Goal: Book appointment/travel/reservation

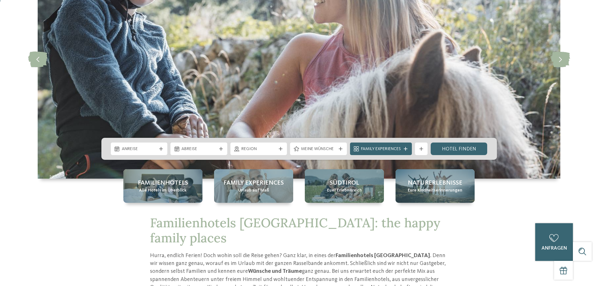
scroll to position [94, 0]
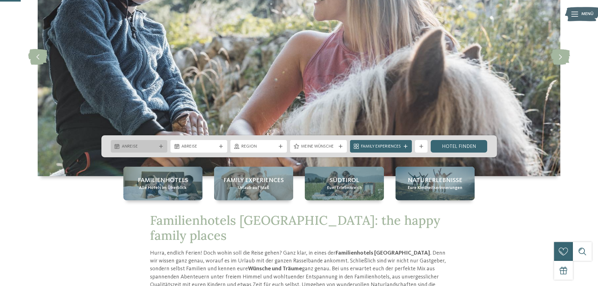
click at [153, 145] on span "Anreise" at bounding box center [139, 146] width 35 height 6
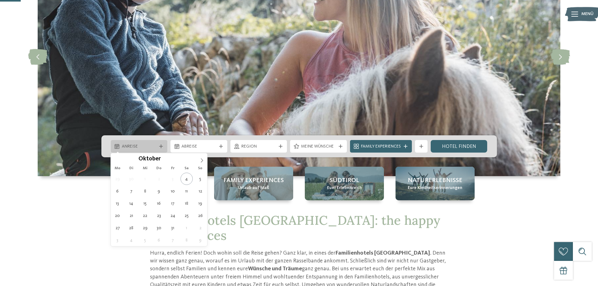
click at [153, 145] on span "Anreise" at bounding box center [139, 146] width 35 height 6
click at [162, 146] on icon at bounding box center [161, 146] width 4 height 4
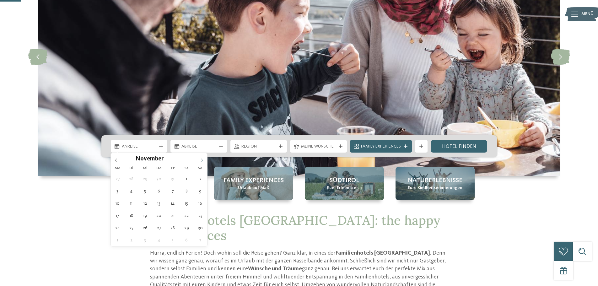
click at [202, 158] on icon at bounding box center [202, 160] width 4 height 4
type input "****"
click at [202, 158] on icon at bounding box center [202, 160] width 4 height 4
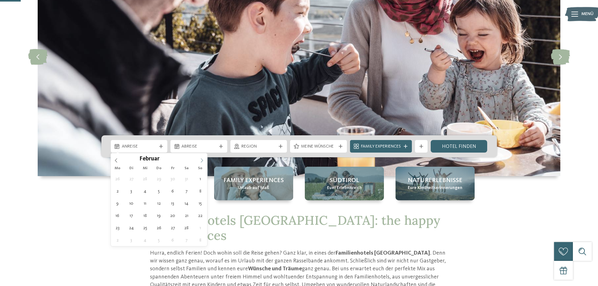
click at [202, 158] on icon at bounding box center [202, 160] width 4 height 4
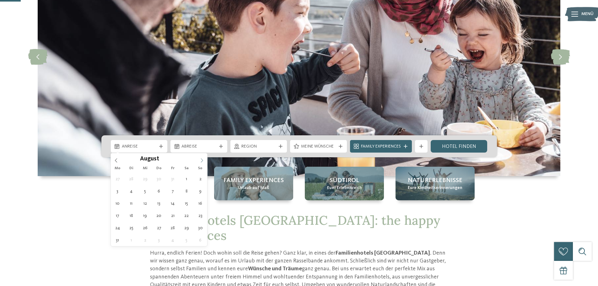
click at [202, 158] on icon at bounding box center [202, 160] width 4 height 4
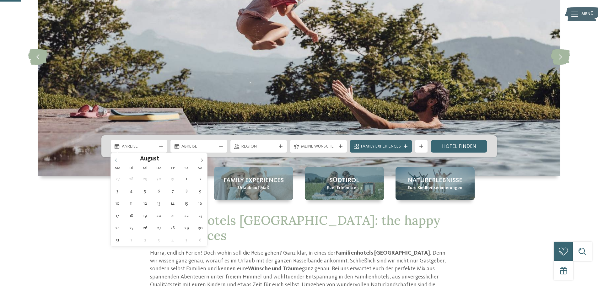
click at [114, 161] on icon at bounding box center [116, 160] width 4 height 4
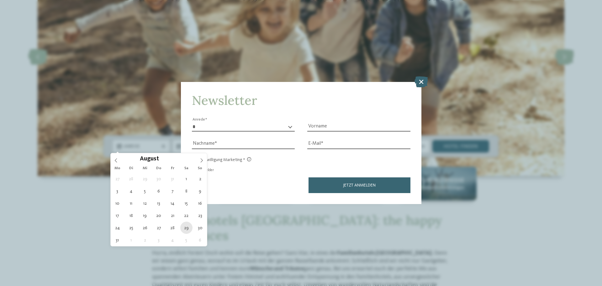
type div "[DATE]"
type input "****"
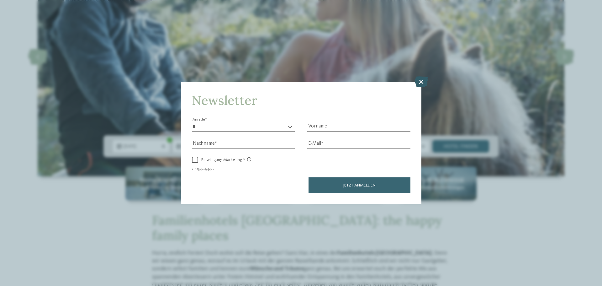
click at [422, 80] on icon at bounding box center [421, 81] width 13 height 11
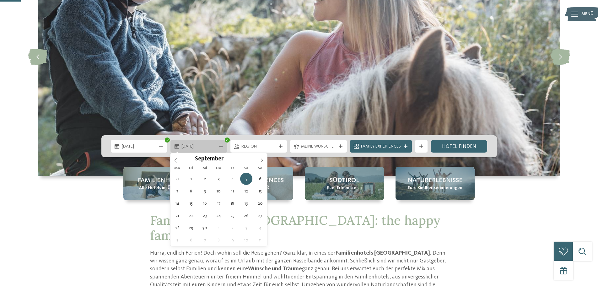
click at [188, 144] on span "05.09.2026" at bounding box center [198, 146] width 35 height 6
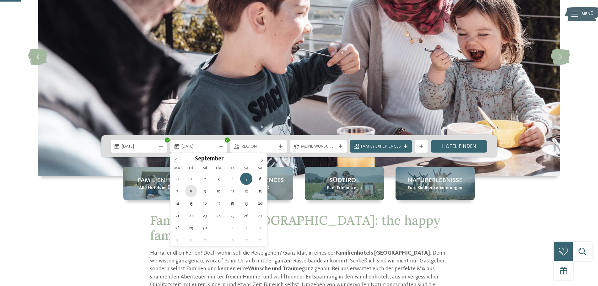
type div "[DATE]"
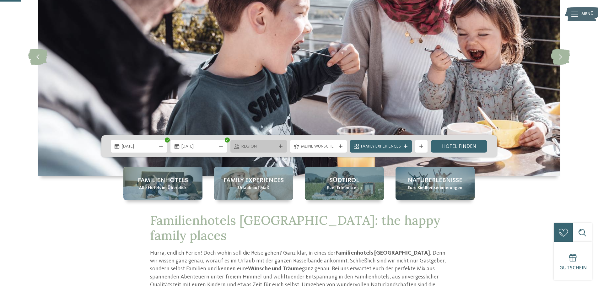
click at [280, 143] on div "Region" at bounding box center [258, 146] width 57 height 13
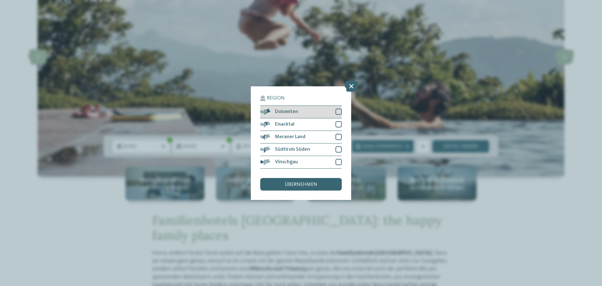
click at [333, 112] on div "Dolomiten" at bounding box center [301, 112] width 82 height 13
click at [333, 122] on div "Eisacktal" at bounding box center [301, 124] width 82 height 13
click at [332, 136] on div "Meraner Land" at bounding box center [301, 137] width 82 height 13
click at [336, 148] on div at bounding box center [339, 149] width 6 height 6
click at [336, 157] on div "Vinschgau" at bounding box center [301, 162] width 82 height 13
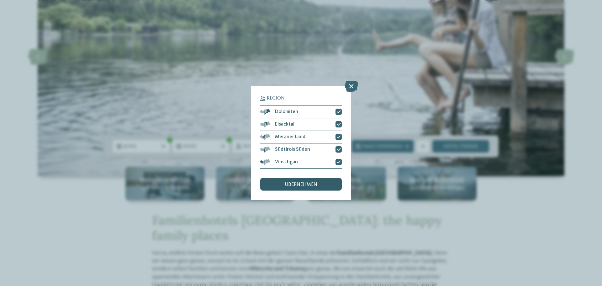
click at [300, 187] on span "übernehmen" at bounding box center [301, 184] width 33 height 5
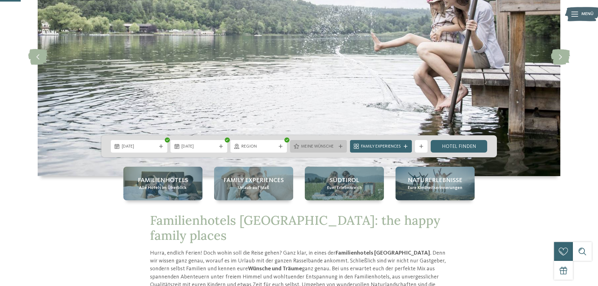
click at [317, 146] on span "Meine Wünsche" at bounding box center [318, 146] width 35 height 6
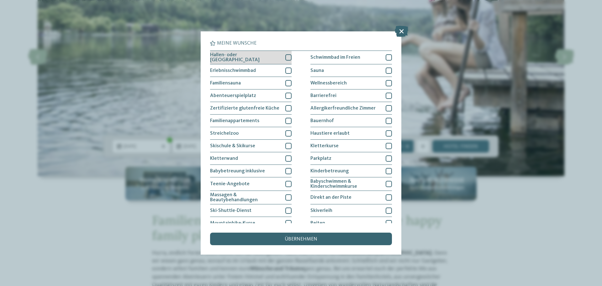
click at [286, 57] on div at bounding box center [288, 57] width 6 height 6
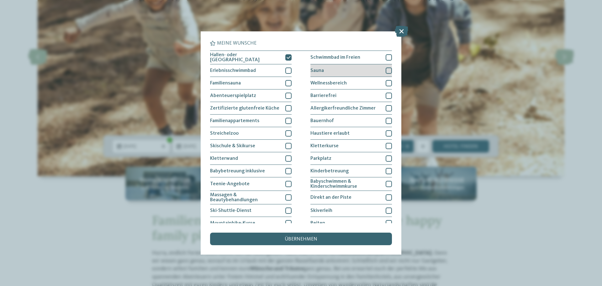
click at [386, 67] on div at bounding box center [389, 70] width 6 height 6
click at [388, 56] on div at bounding box center [389, 57] width 6 height 6
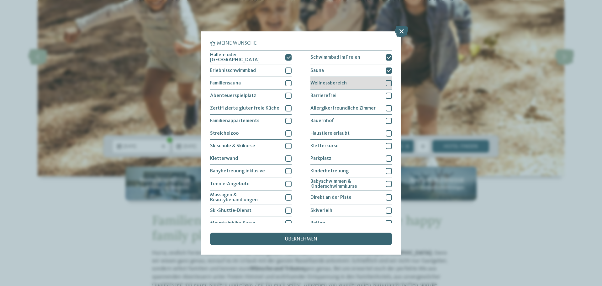
click at [387, 83] on div at bounding box center [389, 83] width 6 height 6
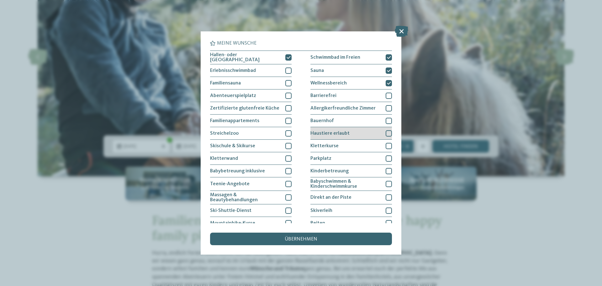
click at [386, 135] on div at bounding box center [389, 133] width 6 height 6
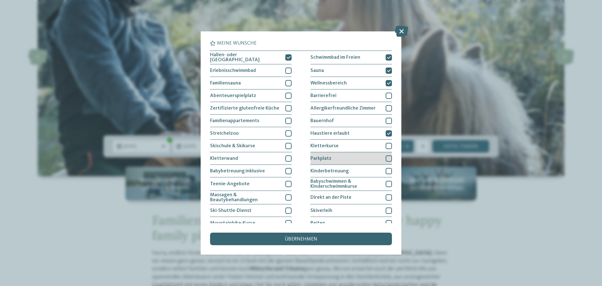
click at [386, 155] on div at bounding box center [389, 158] width 6 height 6
click at [386, 168] on div at bounding box center [389, 171] width 6 height 6
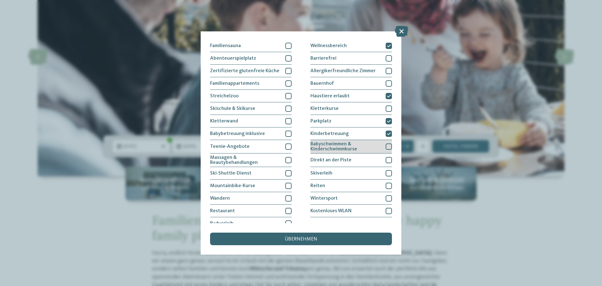
scroll to position [43, 0]
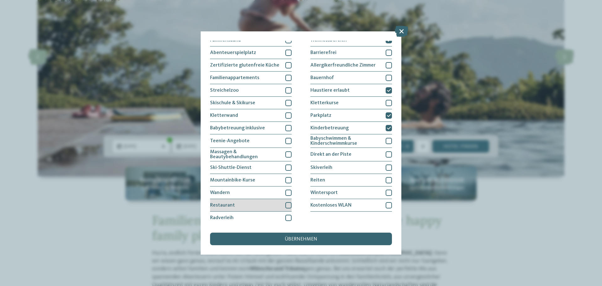
click at [285, 203] on div at bounding box center [288, 205] width 6 height 6
click at [289, 190] on div at bounding box center [288, 192] width 6 height 6
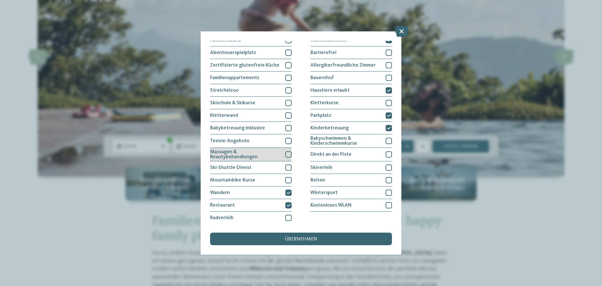
click at [276, 155] on span "Massagen & Beautybehandlungen" at bounding box center [245, 154] width 71 height 10
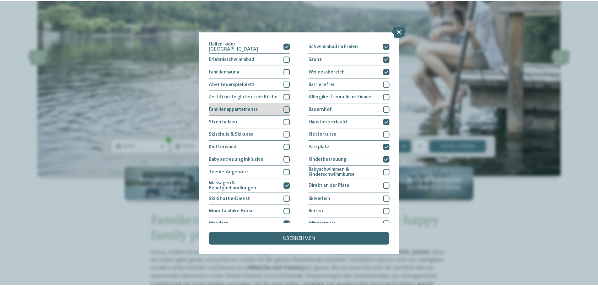
scroll to position [0, 0]
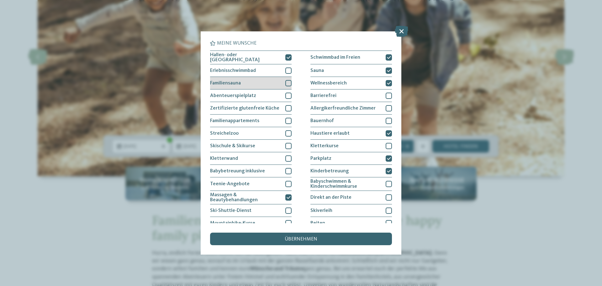
click at [268, 83] on div "Familiensauna" at bounding box center [251, 83] width 82 height 13
click at [278, 71] on div "Erlebnisschwimmbad" at bounding box center [251, 70] width 82 height 13
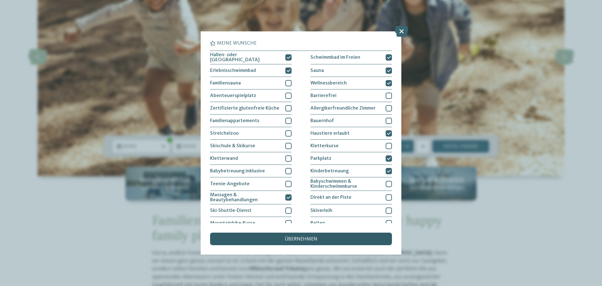
click at [293, 233] on div "übernehmen" at bounding box center [301, 238] width 182 height 13
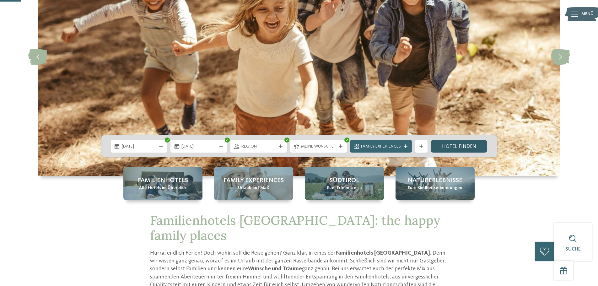
click at [455, 147] on link "Hotel finden" at bounding box center [458, 146] width 57 height 13
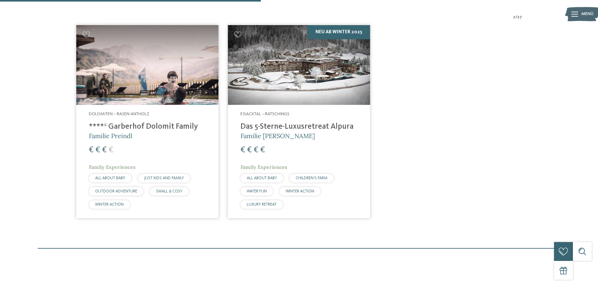
scroll to position [240, 0]
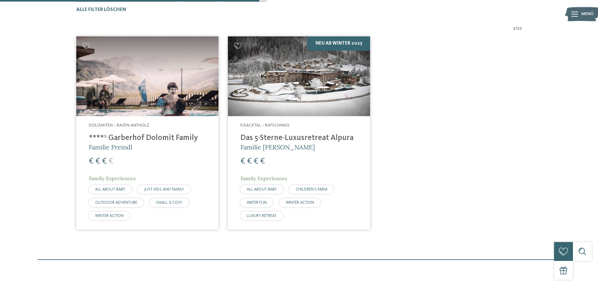
click at [285, 142] on h4 "Das 5-Sterne-Luxusretreat Alpura" at bounding box center [298, 137] width 117 height 9
click at [291, 138] on h4 "Das 5-Sterne-Luxusretreat Alpura" at bounding box center [298, 137] width 117 height 9
click at [292, 77] on img at bounding box center [299, 76] width 142 height 80
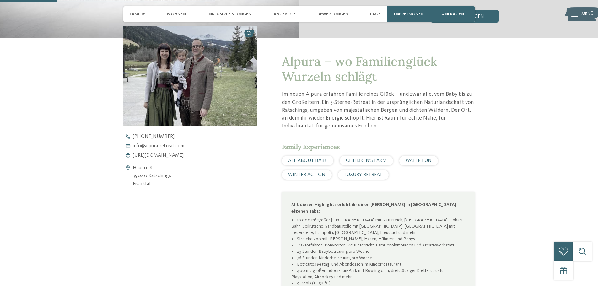
scroll to position [220, 0]
click at [184, 154] on span "https://www.alpura-retreat.com/" at bounding box center [158, 154] width 51 height 5
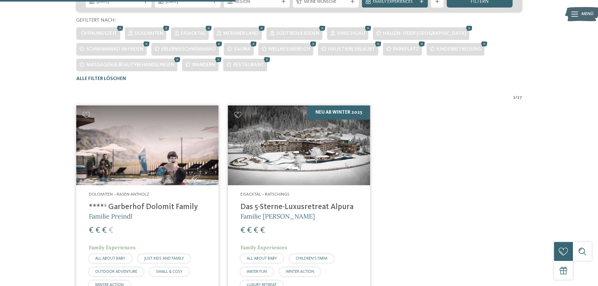
scroll to position [237, 0]
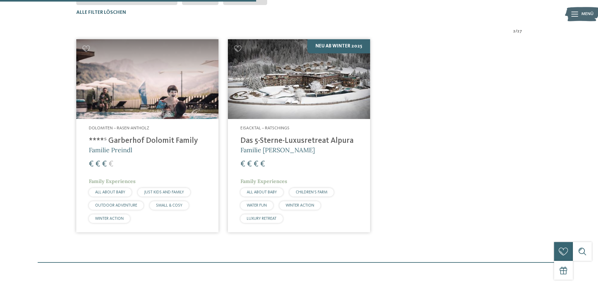
click at [137, 139] on h4 "****ˢ Garberhof Dolomit Family" at bounding box center [147, 140] width 117 height 9
